Goal: Task Accomplishment & Management: Complete application form

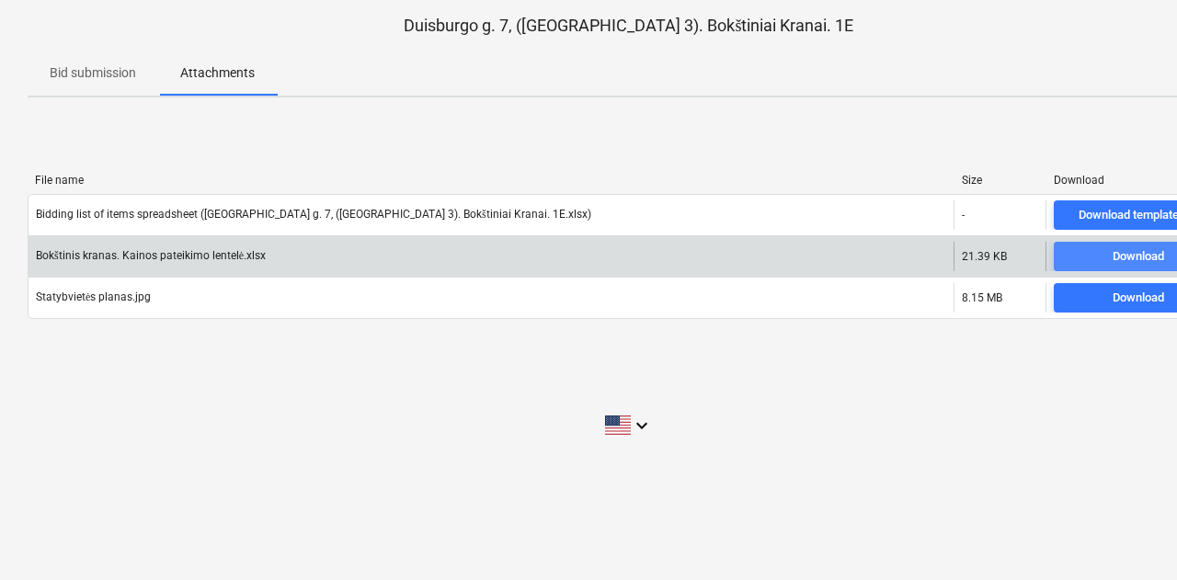
click at [1076, 256] on span "Download" at bounding box center [1138, 256] width 154 height 21
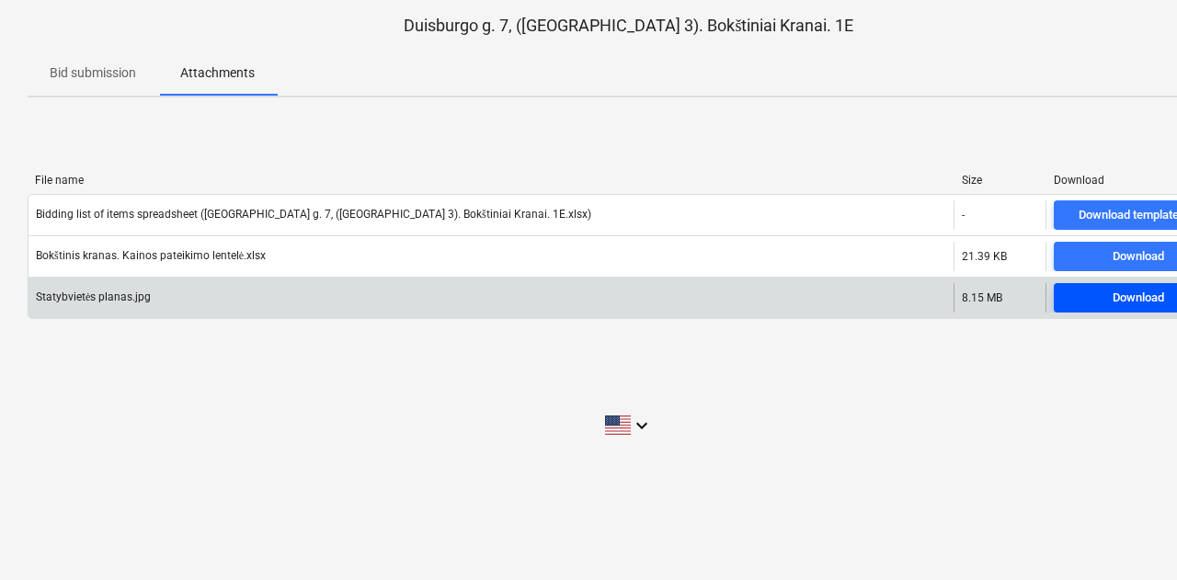
click at [1079, 302] on span "Download" at bounding box center [1138, 298] width 154 height 21
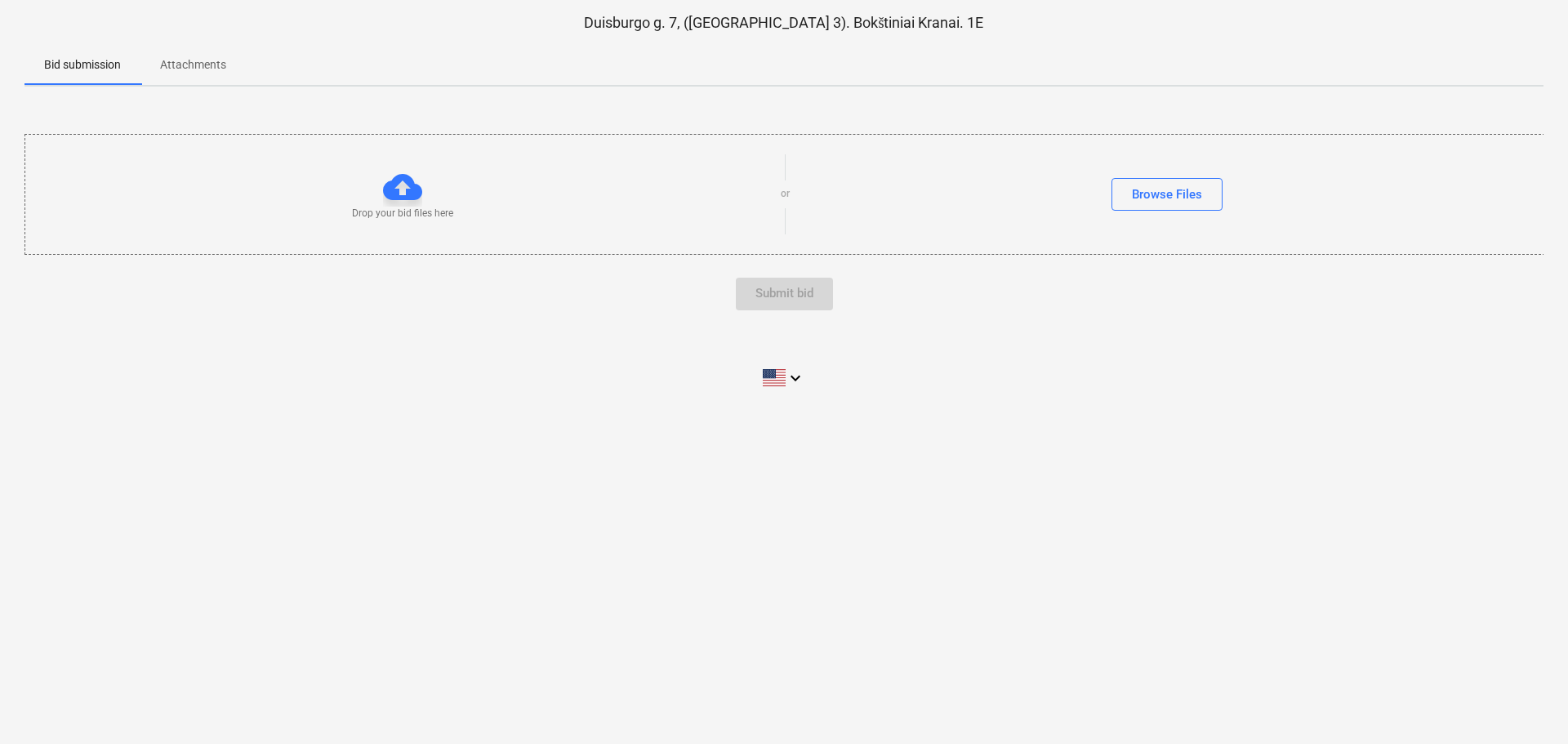
click at [431, 197] on div "Drop your bid files here" at bounding box center [402, 194] width 755 height 53
click at [403, 209] on p "Drop your bid files here" at bounding box center [402, 214] width 101 height 14
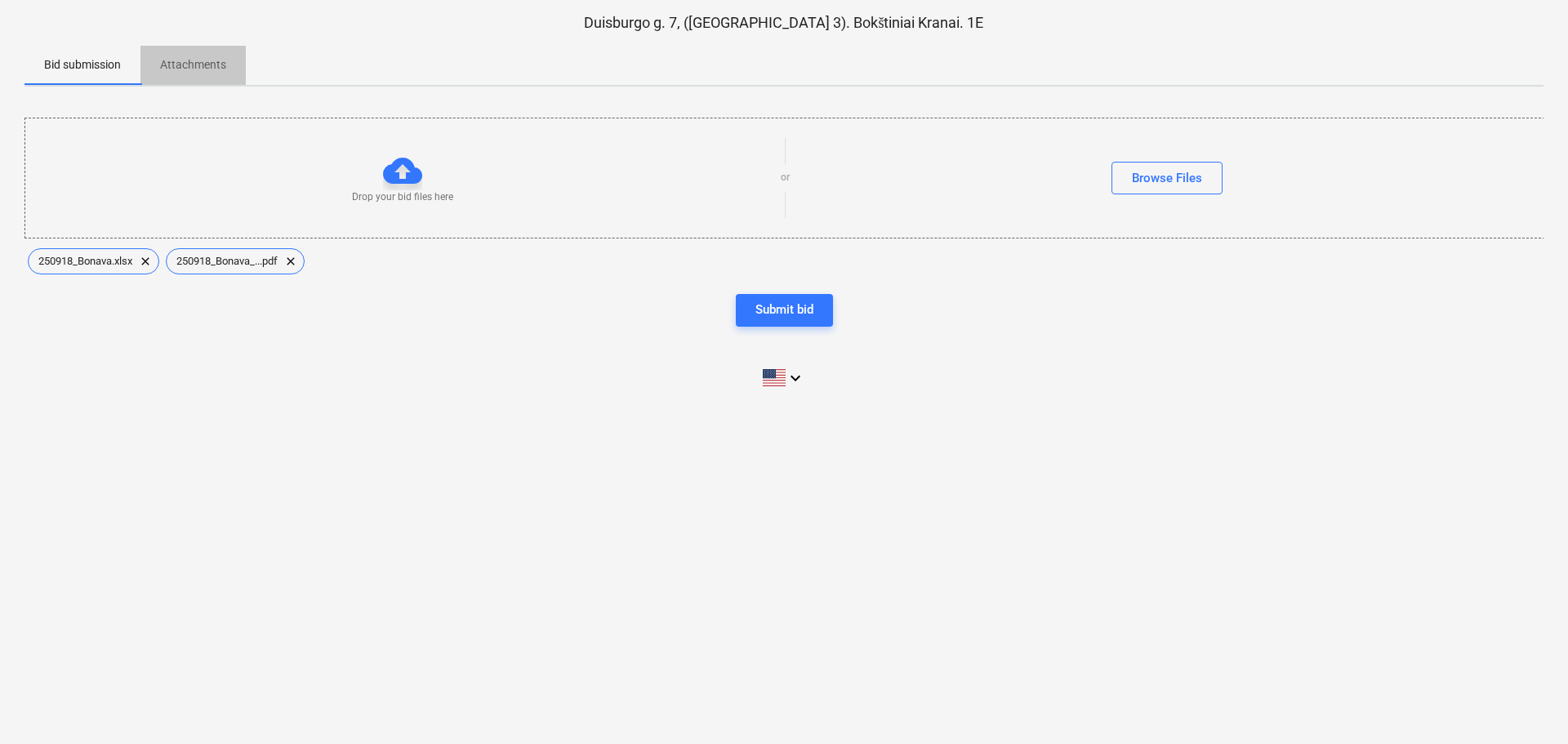
click at [163, 63] on p "Attachments" at bounding box center [193, 64] width 66 height 17
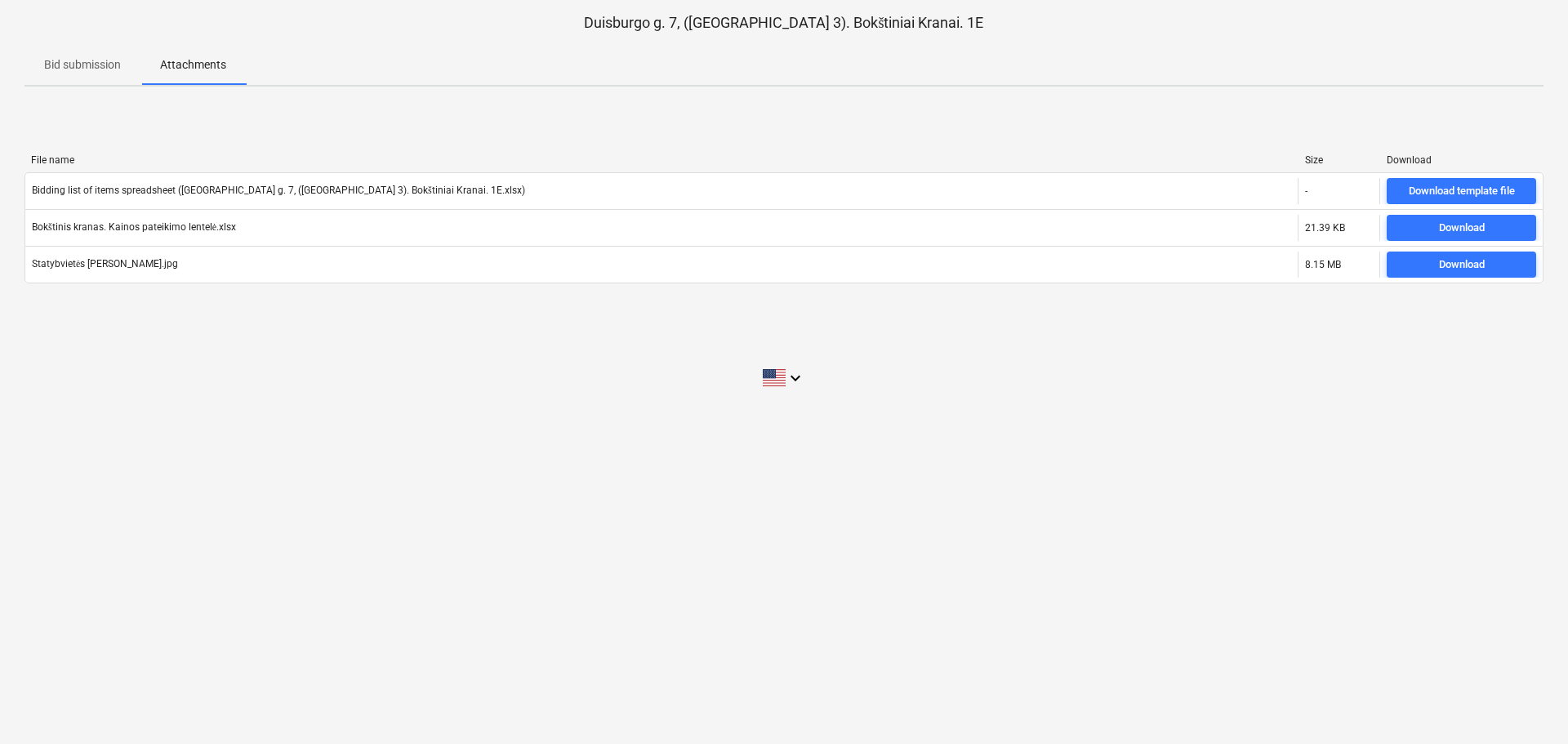
click at [107, 65] on p "Bid submission" at bounding box center [83, 64] width 76 height 17
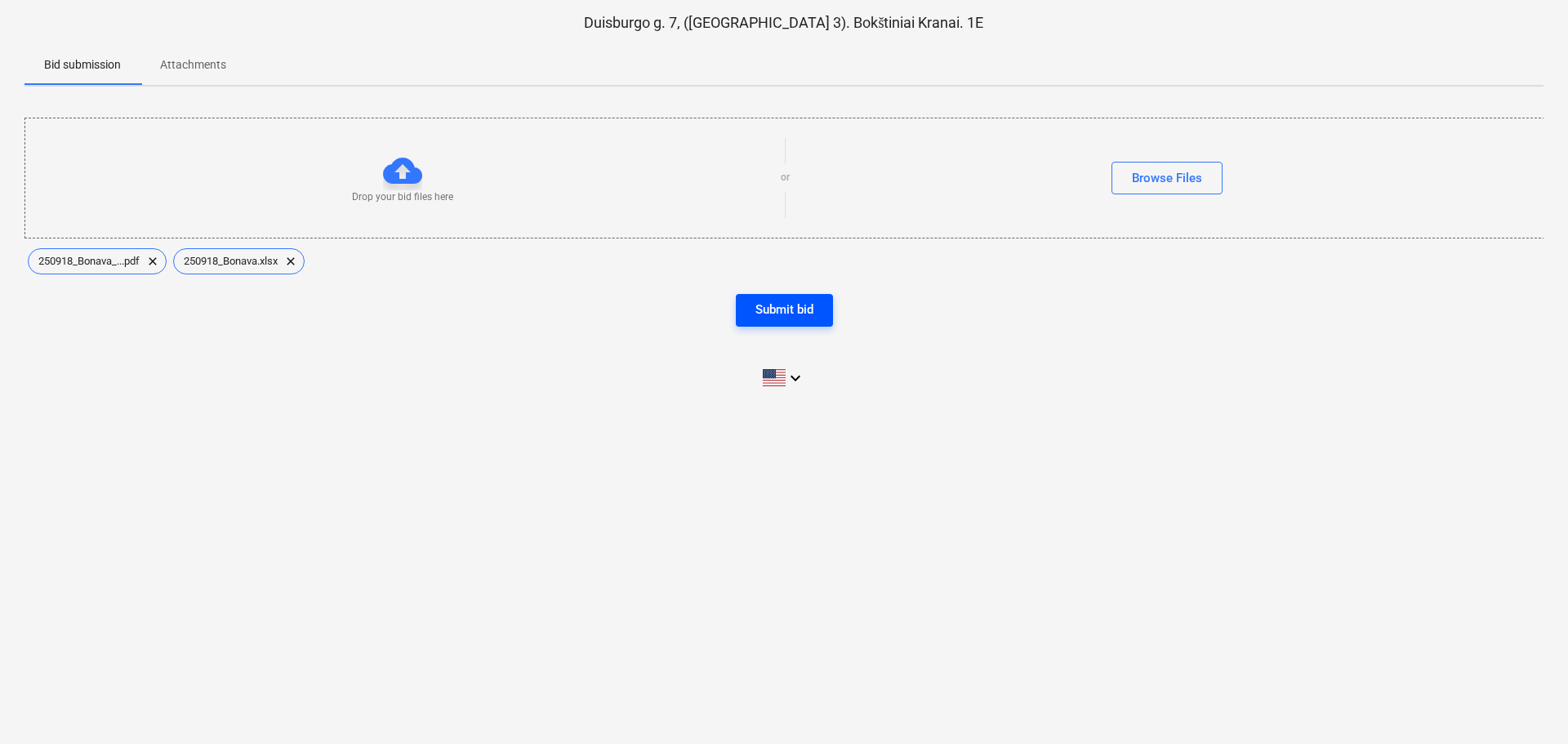
click at [787, 308] on div "Submit bid" at bounding box center [784, 309] width 58 height 21
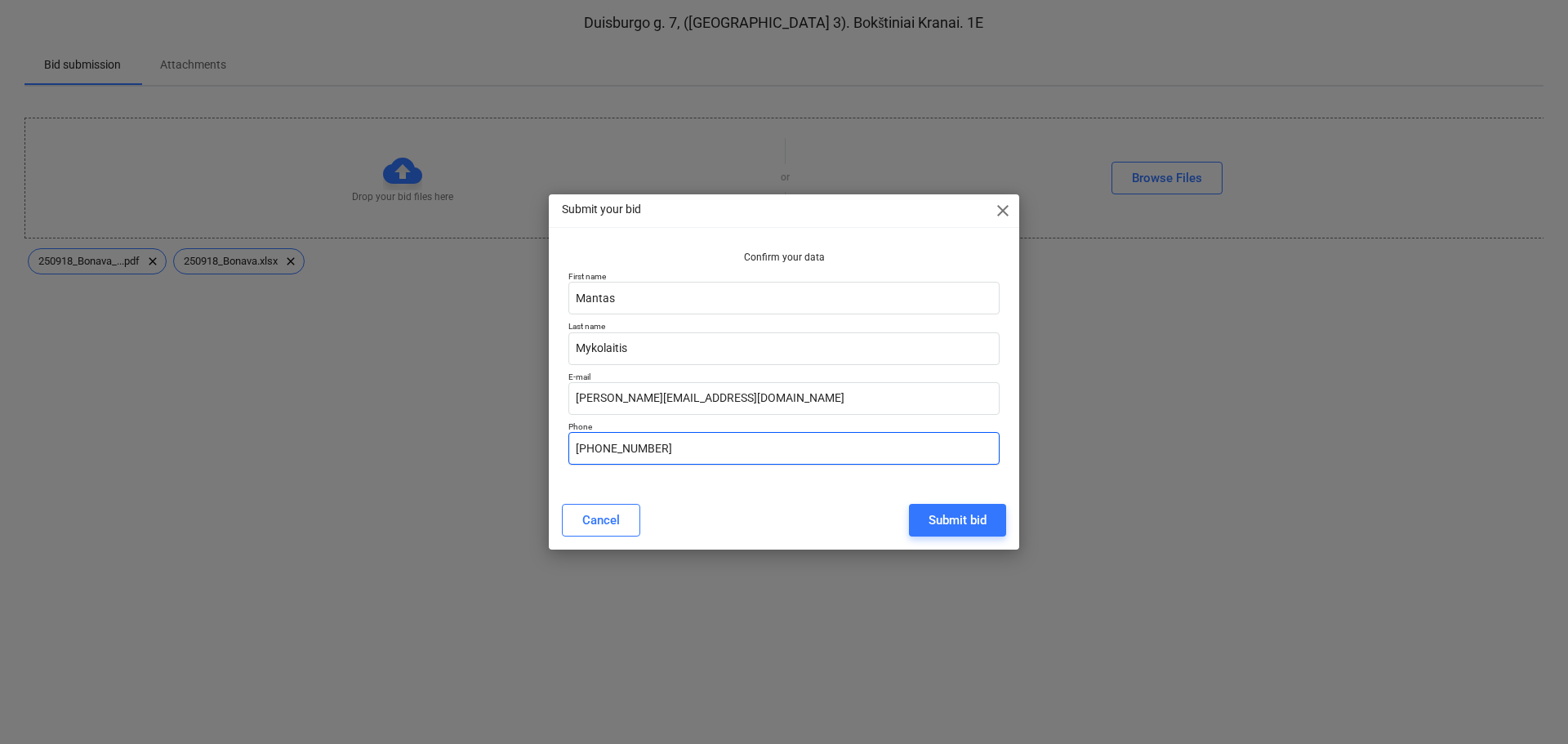
drag, startPoint x: 604, startPoint y: 476, endPoint x: 603, endPoint y: 465, distance: 11.0
click at [604, 476] on div "Confirm your data First name Mantas Last name Mykolaitis E-mail m.mykolaitis@bc…" at bounding box center [784, 361] width 444 height 234
click at [601, 460] on input "+370 5 239 56 56" at bounding box center [784, 448] width 431 height 33
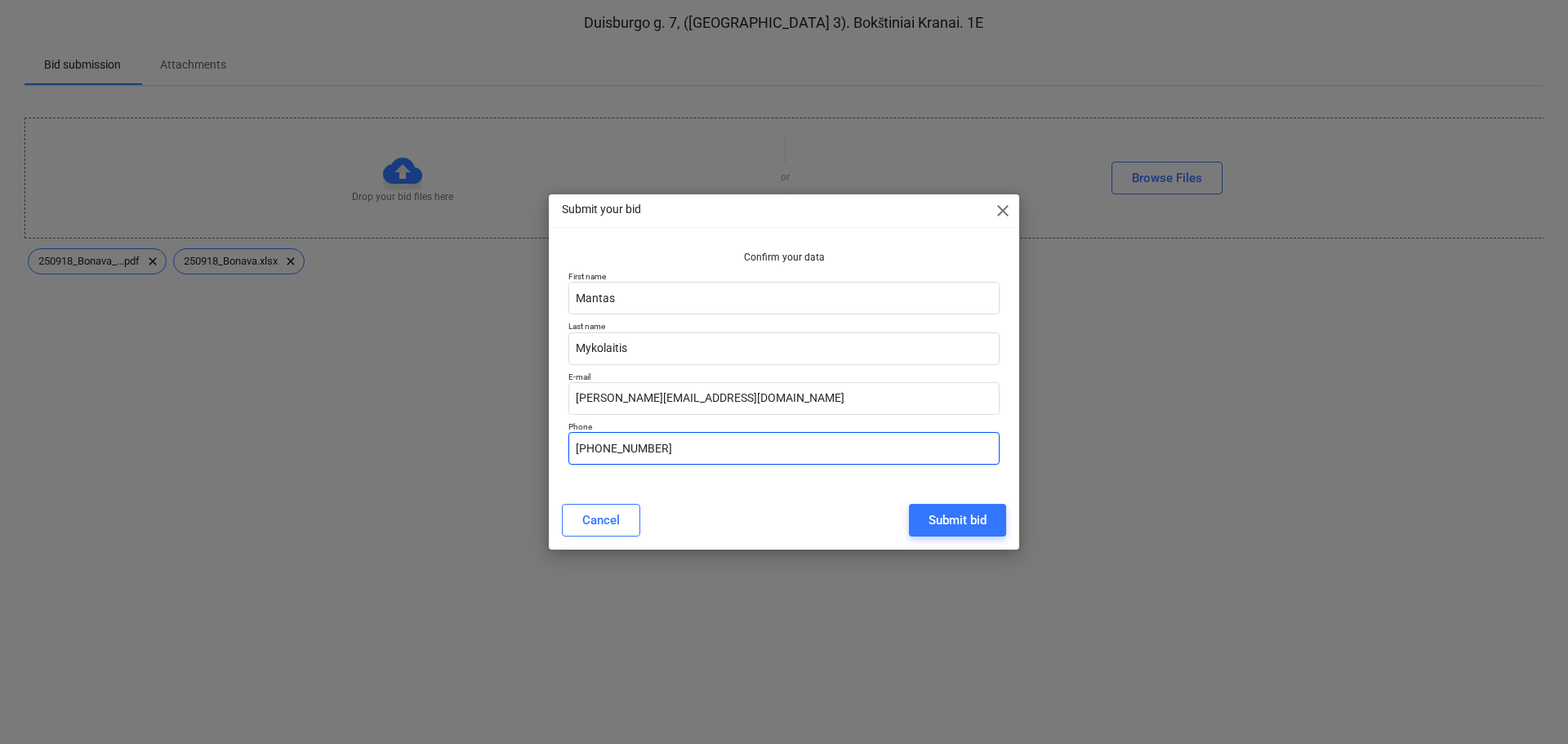
paste input "370 687 70 003"
click at [572, 444] on input "370 687 70 003" at bounding box center [784, 448] width 431 height 33
click at [665, 446] on input "+370 687 70 003" at bounding box center [784, 448] width 431 height 33
click at [643, 444] on input "+370 687 70 003" at bounding box center [784, 448] width 431 height 33
click at [627, 444] on input "+370 687 70003" at bounding box center [784, 448] width 431 height 33
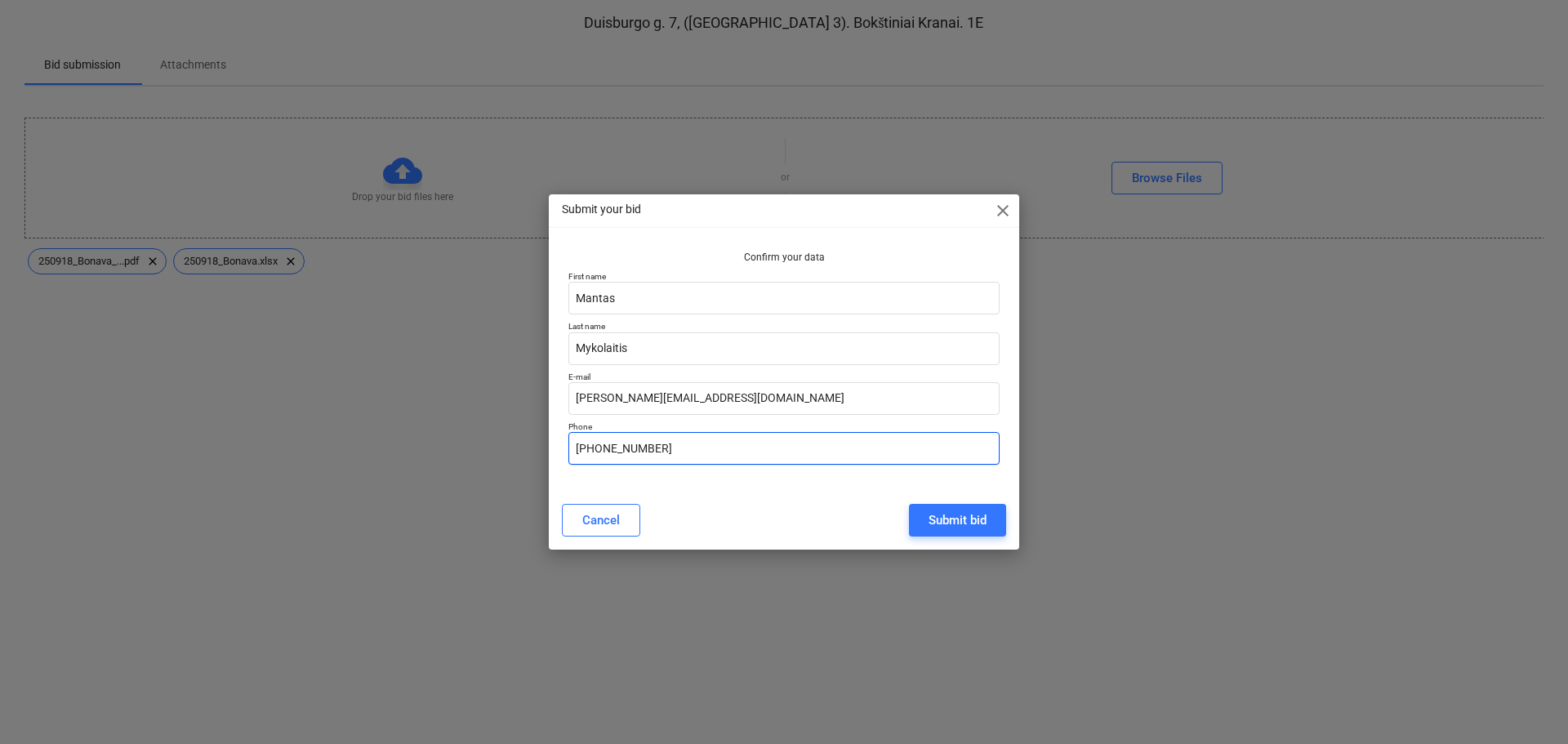
click at [602, 445] on input "+370 68770003" at bounding box center [784, 448] width 431 height 33
click at [607, 448] on input "+370 68770003" at bounding box center [784, 448] width 431 height 33
click at [604, 446] on input "+370 68770003" at bounding box center [784, 448] width 431 height 33
type input "+37068770003"
click at [940, 515] on div "Submit bid" at bounding box center [957, 521] width 58 height 21
